Goal: Task Accomplishment & Management: Manage account settings

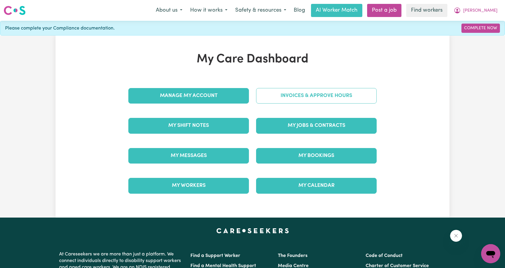
click at [310, 88] on link "Invoices & Approve Hours" at bounding box center [316, 96] width 121 height 16
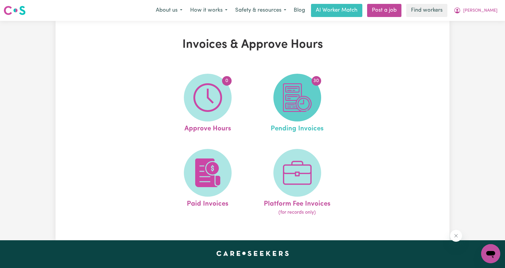
click at [291, 100] on img at bounding box center [297, 97] width 29 height 29
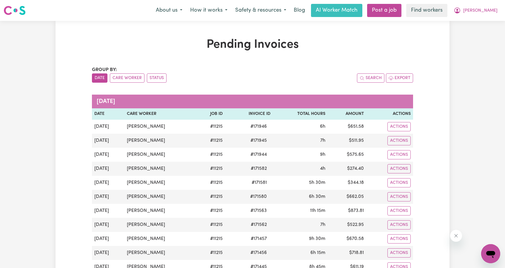
click at [488, 8] on span "[PERSON_NAME]" at bounding box center [480, 10] width 34 height 7
click at [475, 20] on link "My Dashboard" at bounding box center [477, 23] width 47 height 11
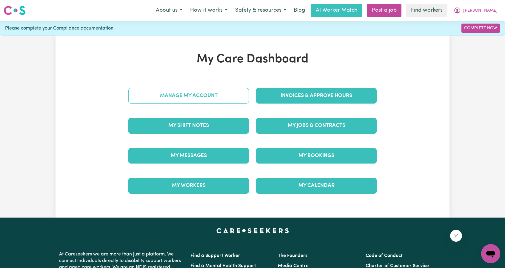
click at [201, 95] on link "Manage My Account" at bounding box center [188, 96] width 121 height 16
